Goal: Information Seeking & Learning: Learn about a topic

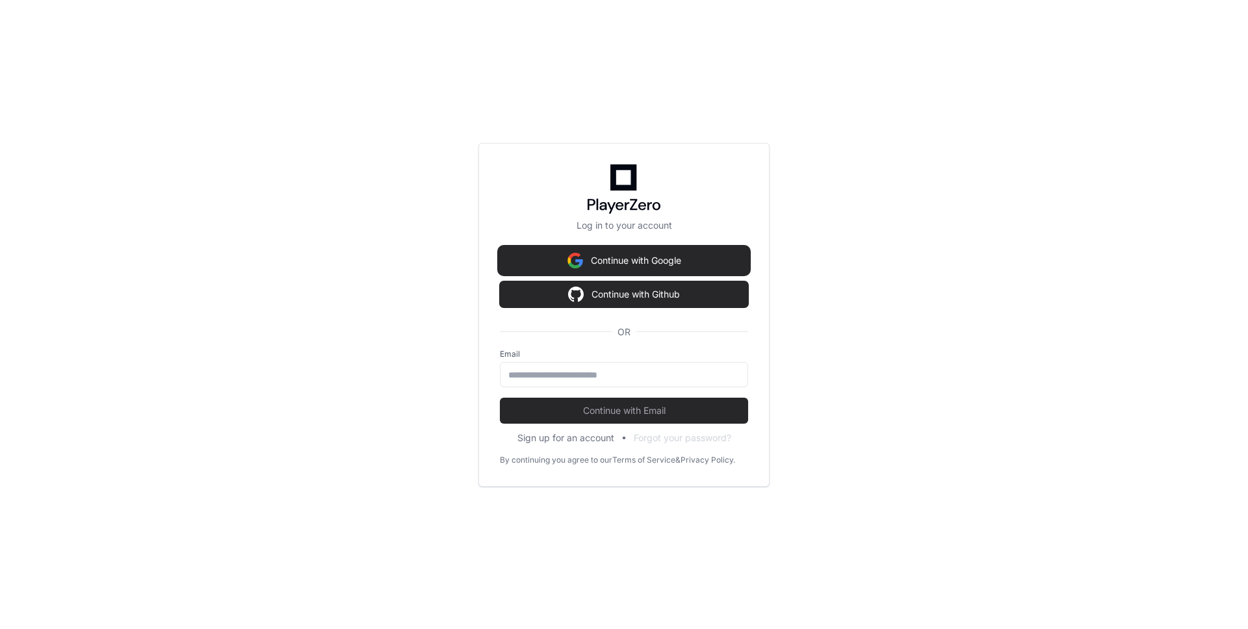
click at [673, 257] on button "Continue with Google" at bounding box center [624, 261] width 248 height 26
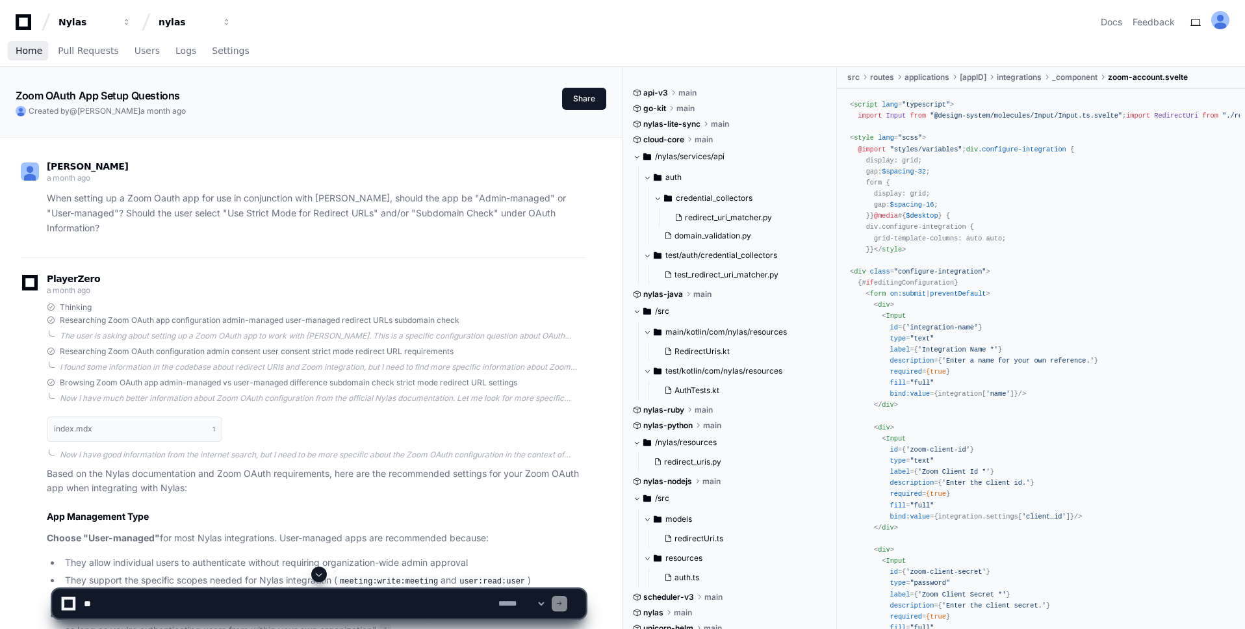
click at [32, 53] on span "Home" at bounding box center [29, 51] width 27 height 8
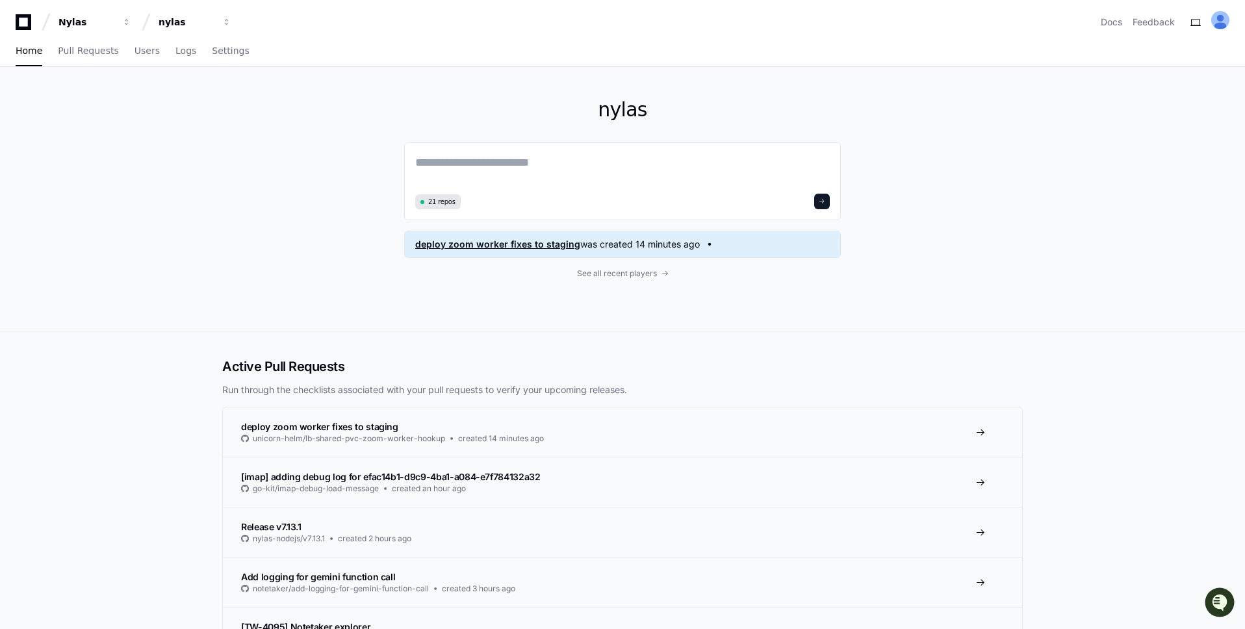
click at [552, 246] on span "deploy zoom worker fixes to staging" at bounding box center [497, 244] width 165 height 13
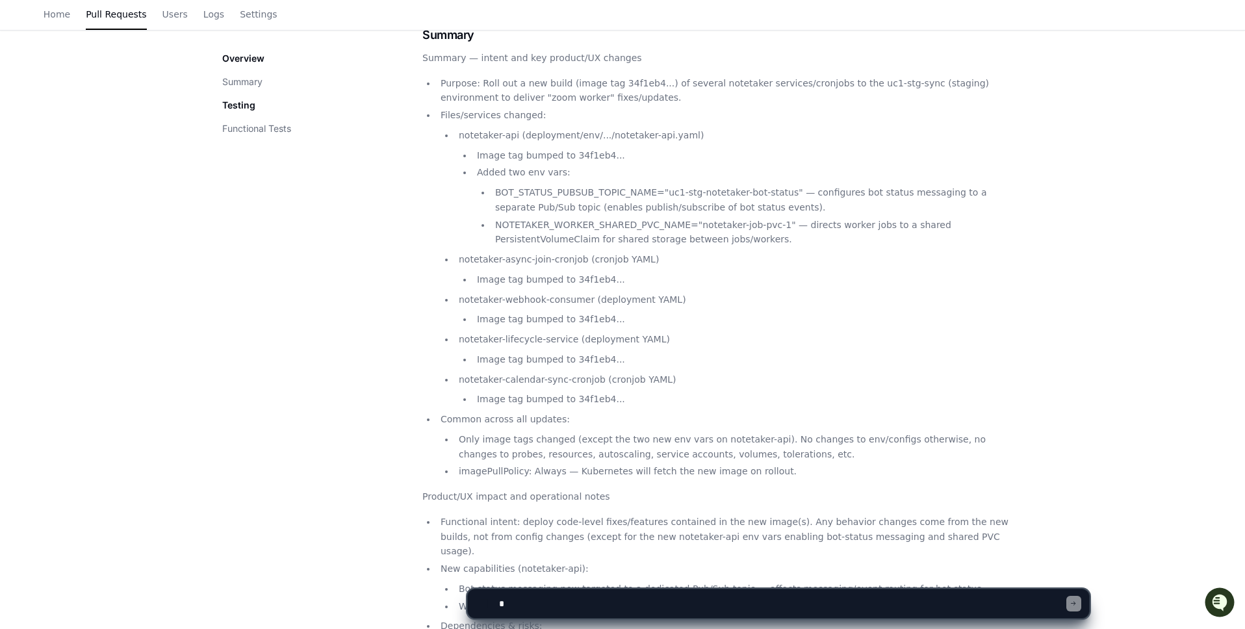
scroll to position [242, 0]
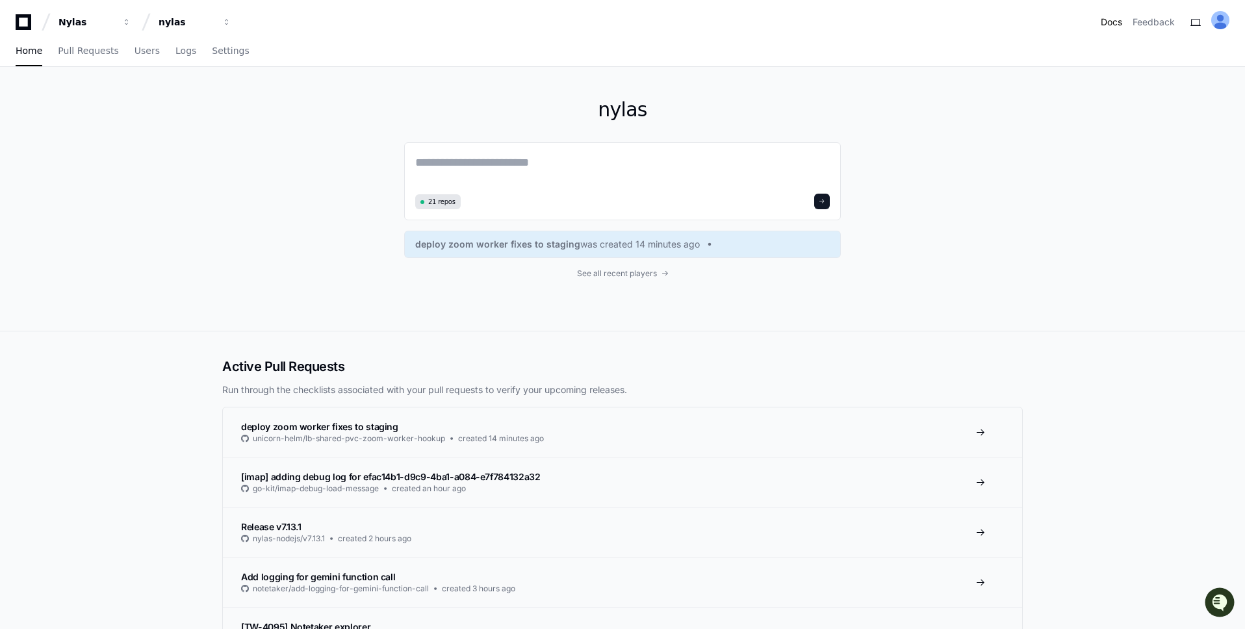
click at [1114, 21] on link "Docs" at bounding box center [1111, 22] width 21 height 13
